Goal: Entertainment & Leisure: Consume media (video, audio)

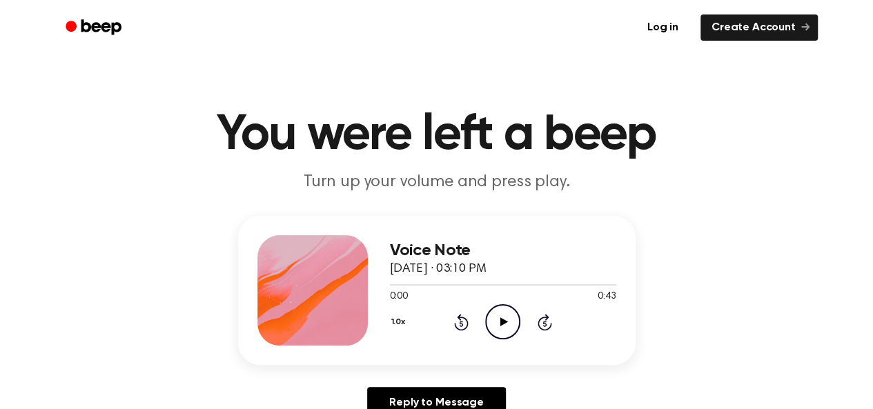
click at [505, 322] on icon at bounding box center [504, 321] width 8 height 9
click at [501, 328] on icon "Play Audio" at bounding box center [502, 321] width 35 height 35
click at [501, 328] on icon "Pause Audio" at bounding box center [502, 321] width 35 height 35
click at [509, 322] on icon "Play Audio" at bounding box center [502, 321] width 35 height 35
click at [509, 322] on icon "Pause Audio" at bounding box center [502, 321] width 35 height 35
